Goal: Find specific page/section: Find specific page/section

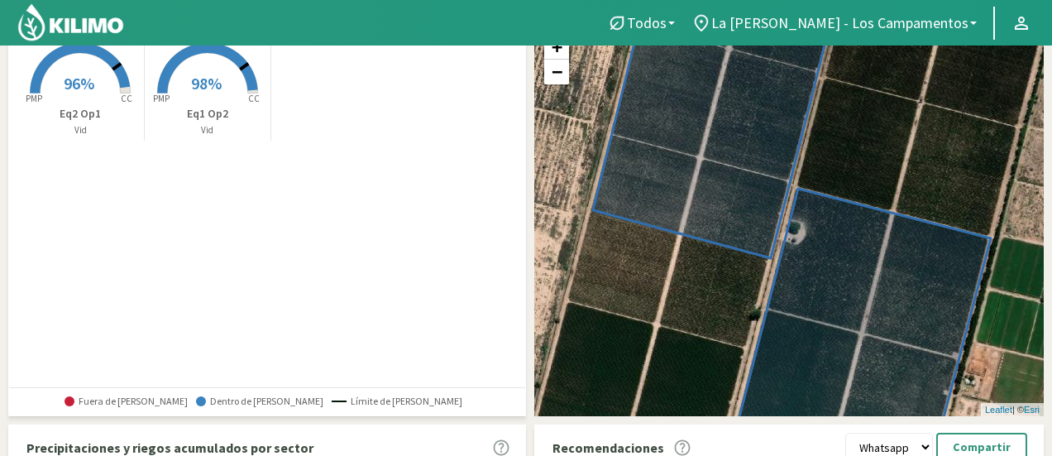
scroll to position [122, 0]
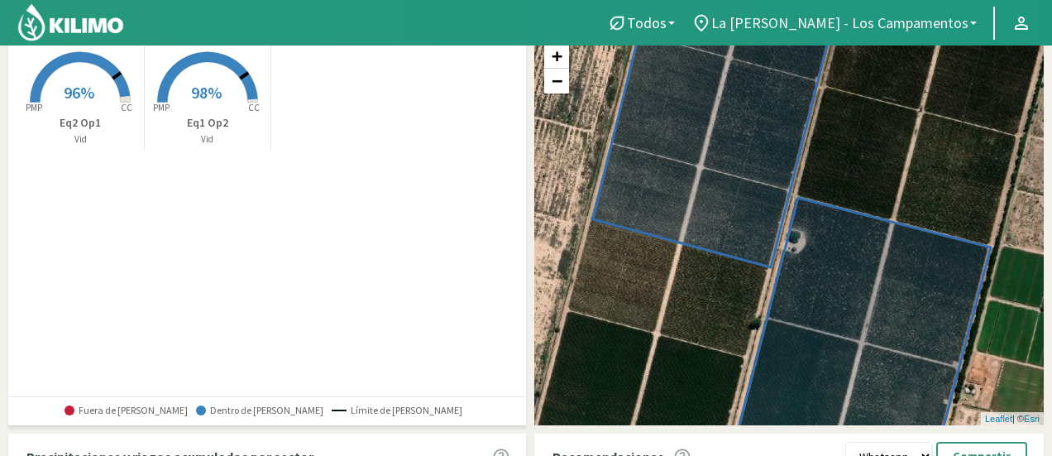
click at [977, 21] on link "La [PERSON_NAME] - Los Campamentos" at bounding box center [834, 22] width 302 height 31
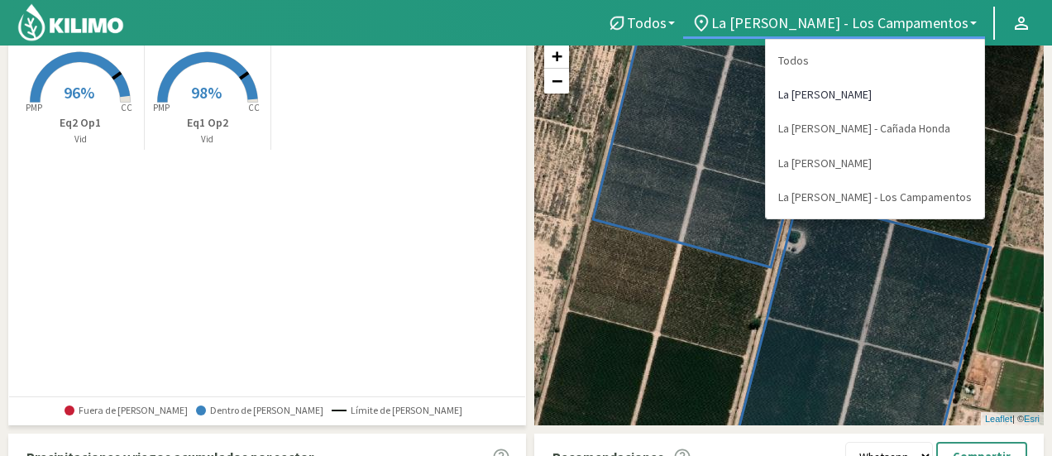
click at [927, 94] on link "La [PERSON_NAME]" at bounding box center [875, 95] width 218 height 34
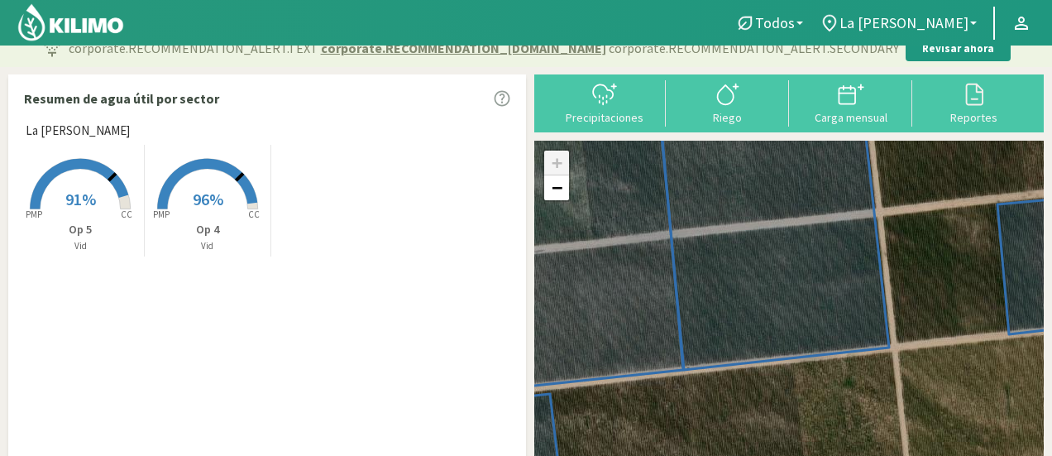
scroll to position [0, 0]
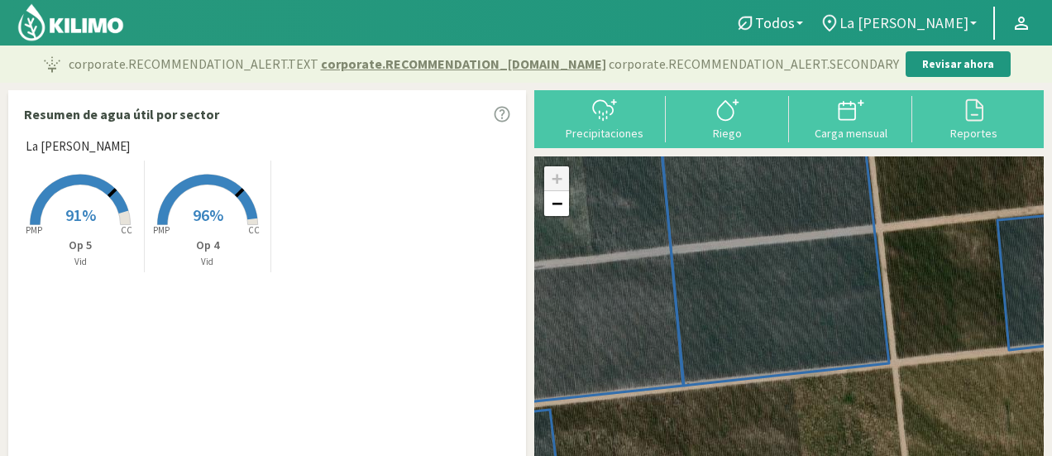
click at [976, 19] on link "La [PERSON_NAME]" at bounding box center [898, 22] width 174 height 31
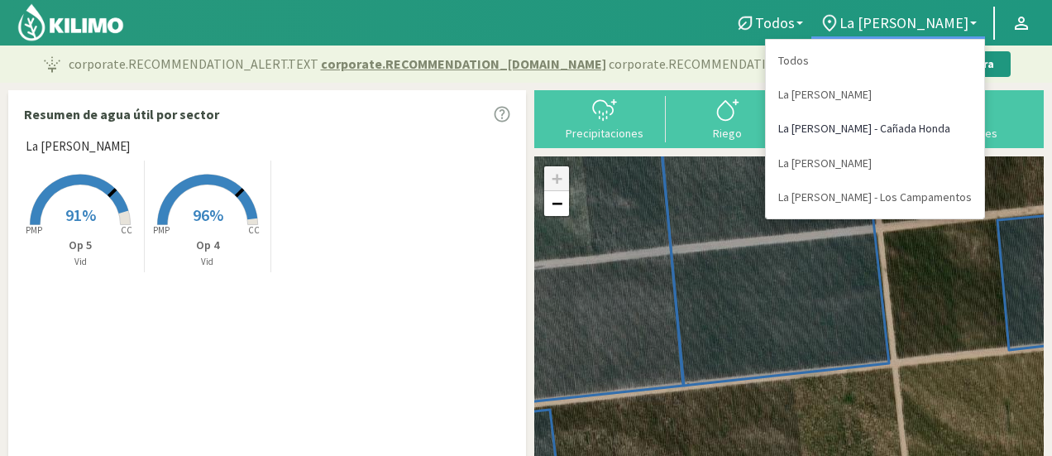
click at [935, 132] on link "La [PERSON_NAME] - Cañada Honda" at bounding box center [875, 129] width 218 height 34
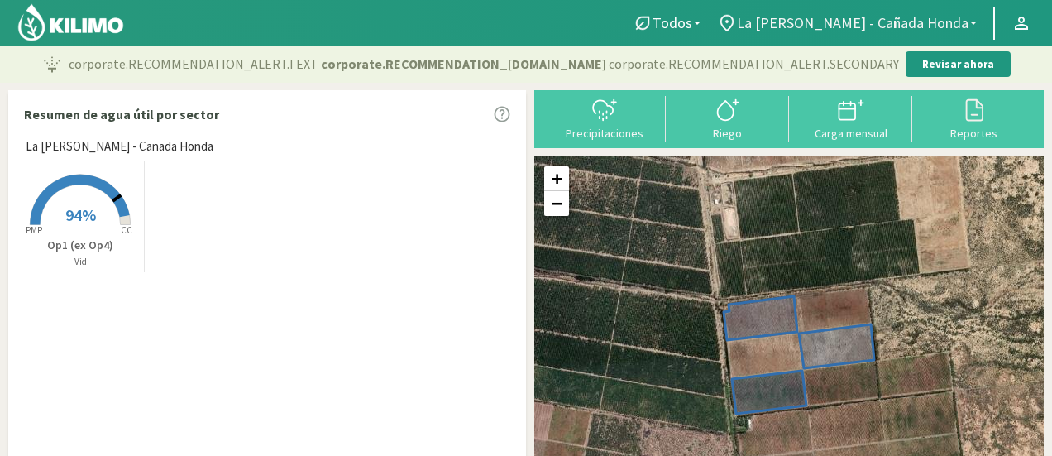
click at [971, 21] on b at bounding box center [973, 22] width 7 height 3
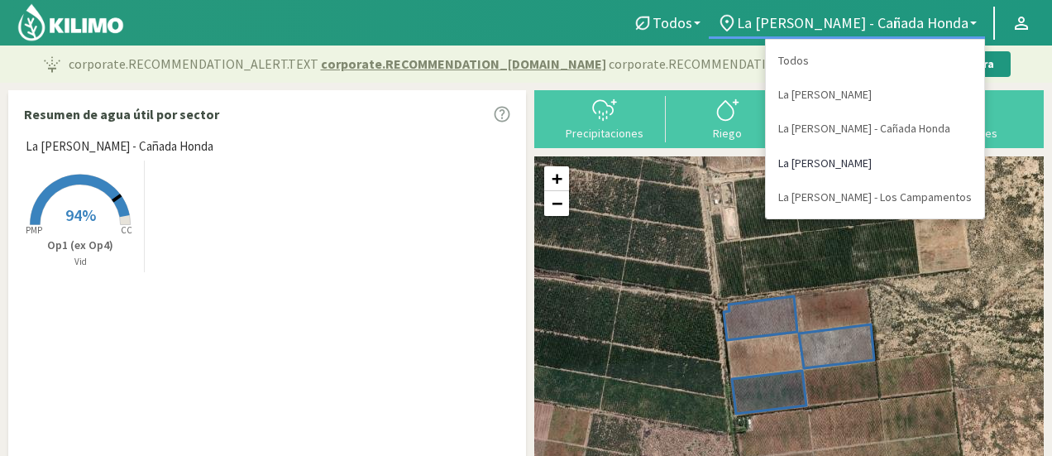
click at [943, 166] on link "La [PERSON_NAME]" at bounding box center [875, 163] width 218 height 34
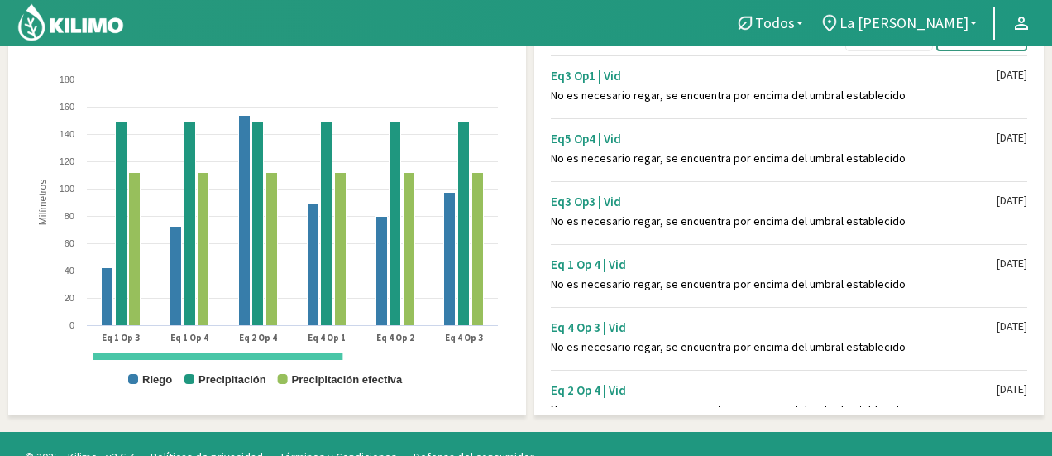
scroll to position [208, 0]
